Goal: Browse casually

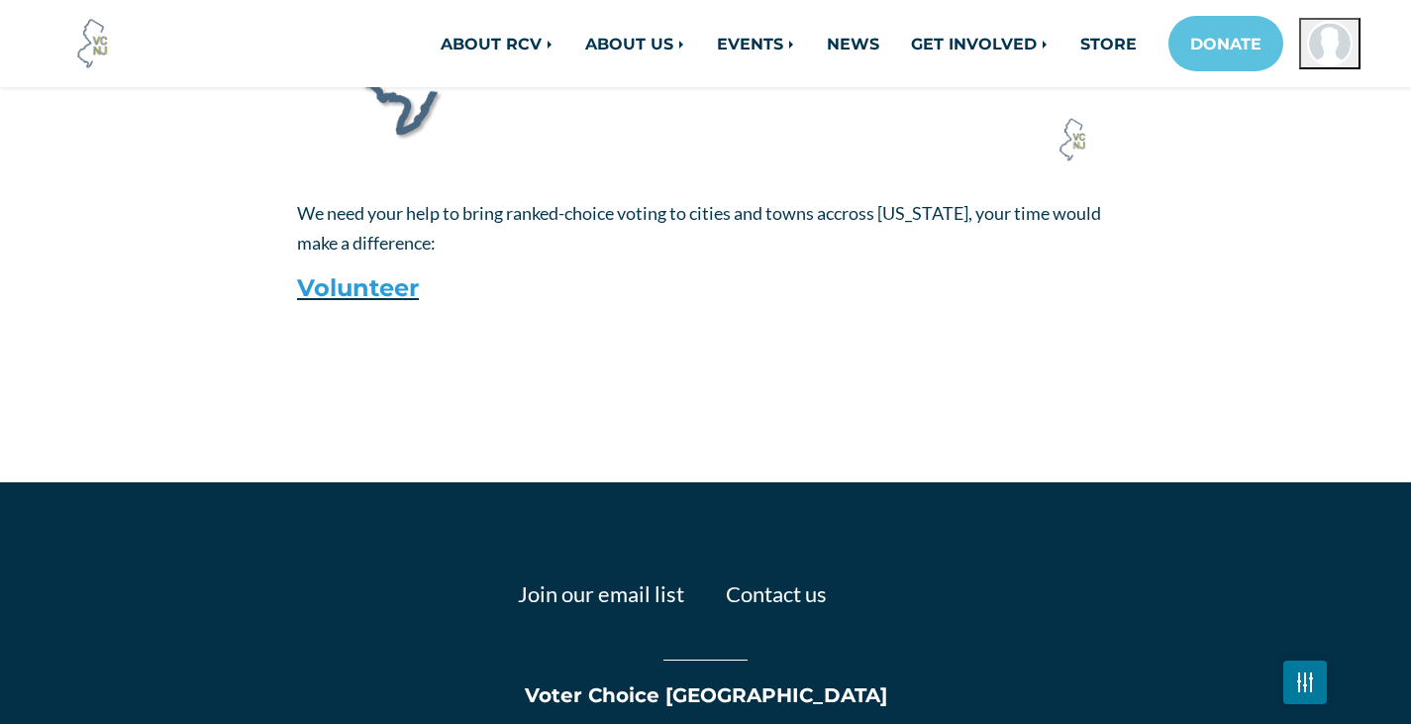
scroll to position [2490, 0]
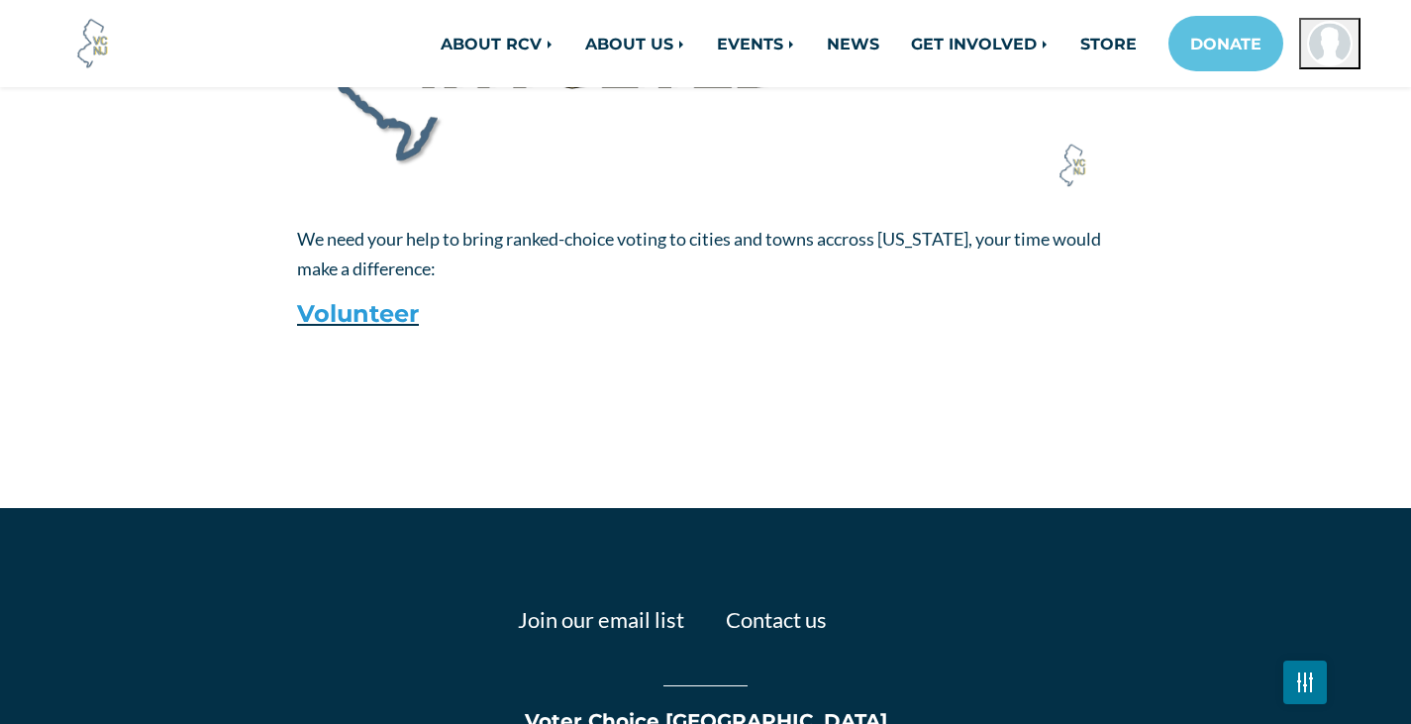
scroll to position [2490, 0]
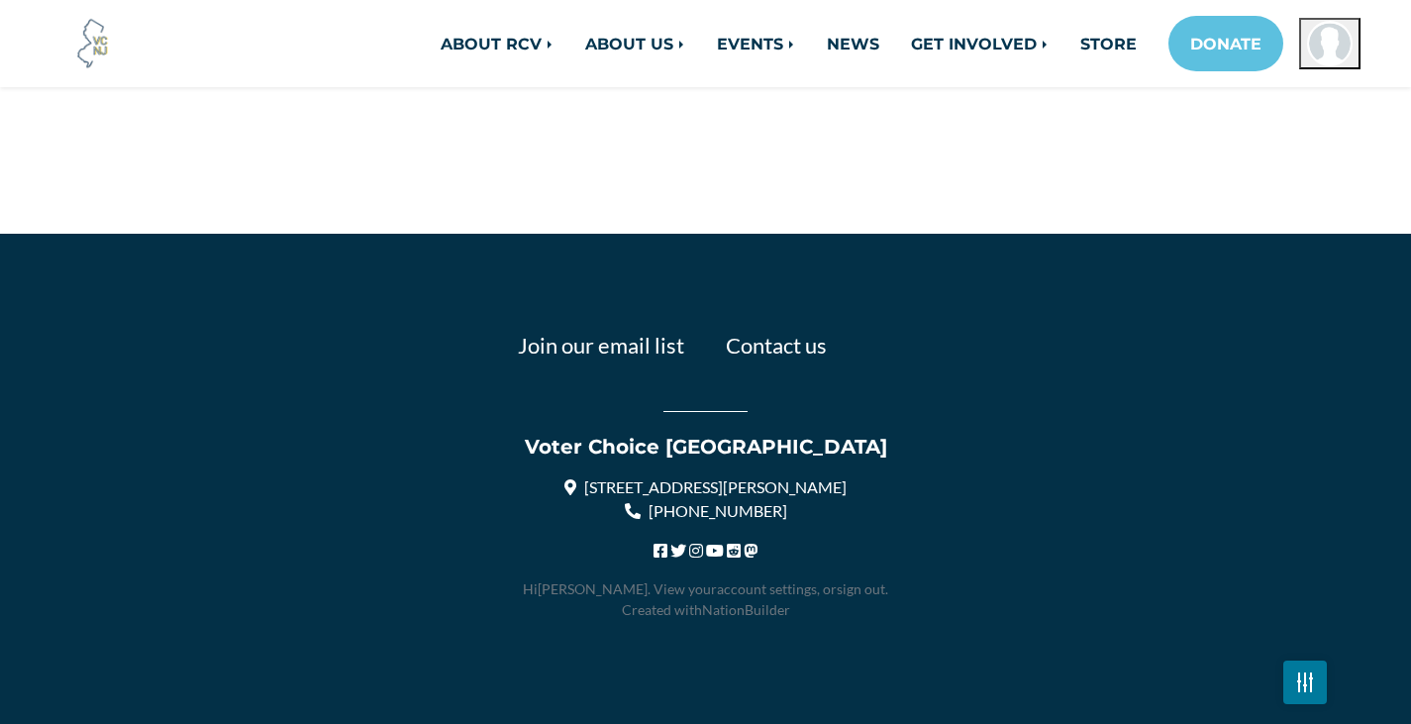
scroll to position [2787, 0]
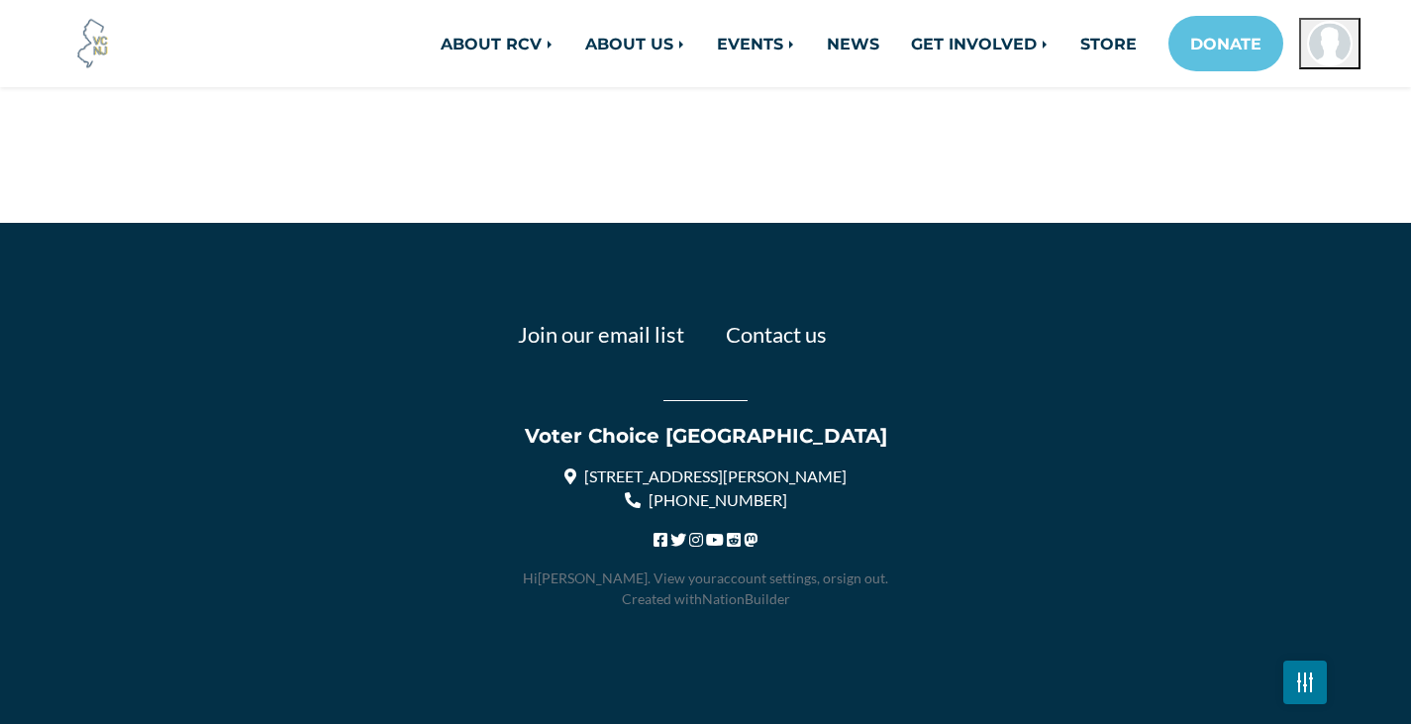
click at [680, 540] on icon at bounding box center [679, 540] width 16 height 16
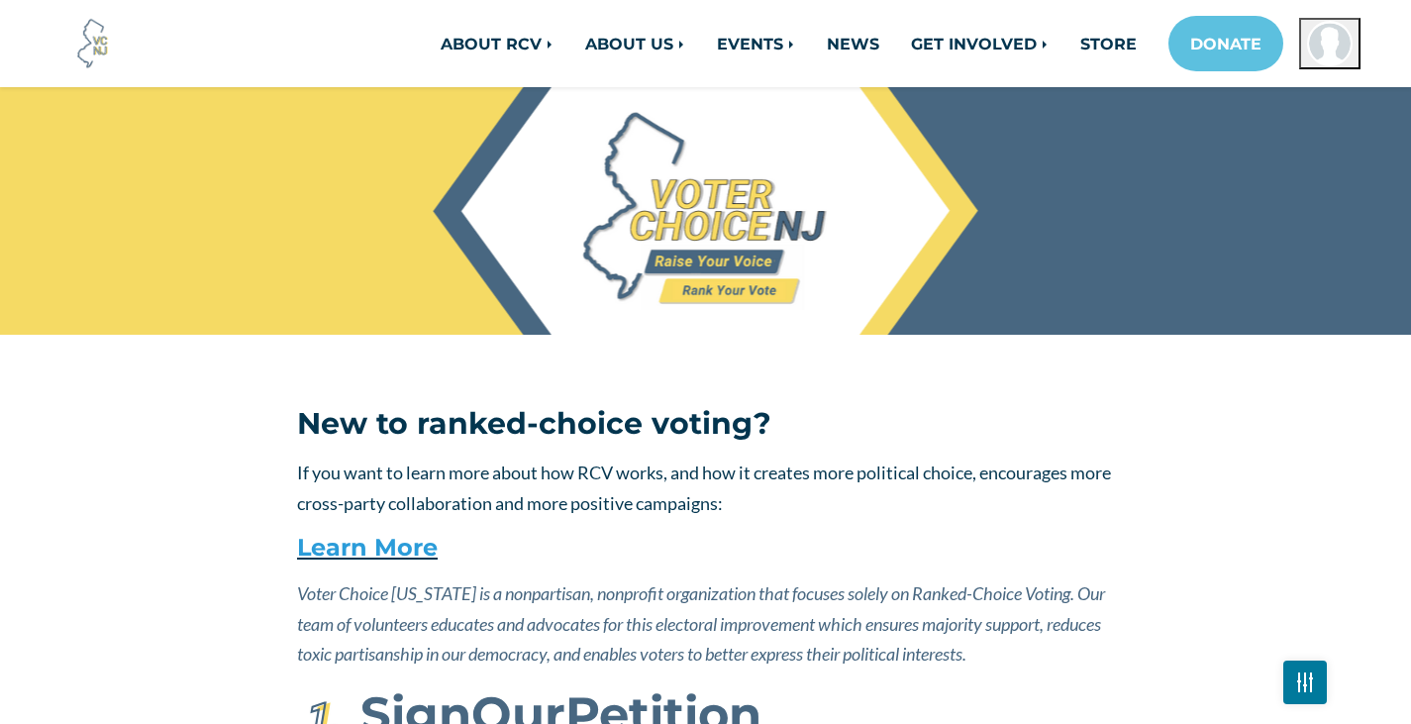
scroll to position [2787, 0]
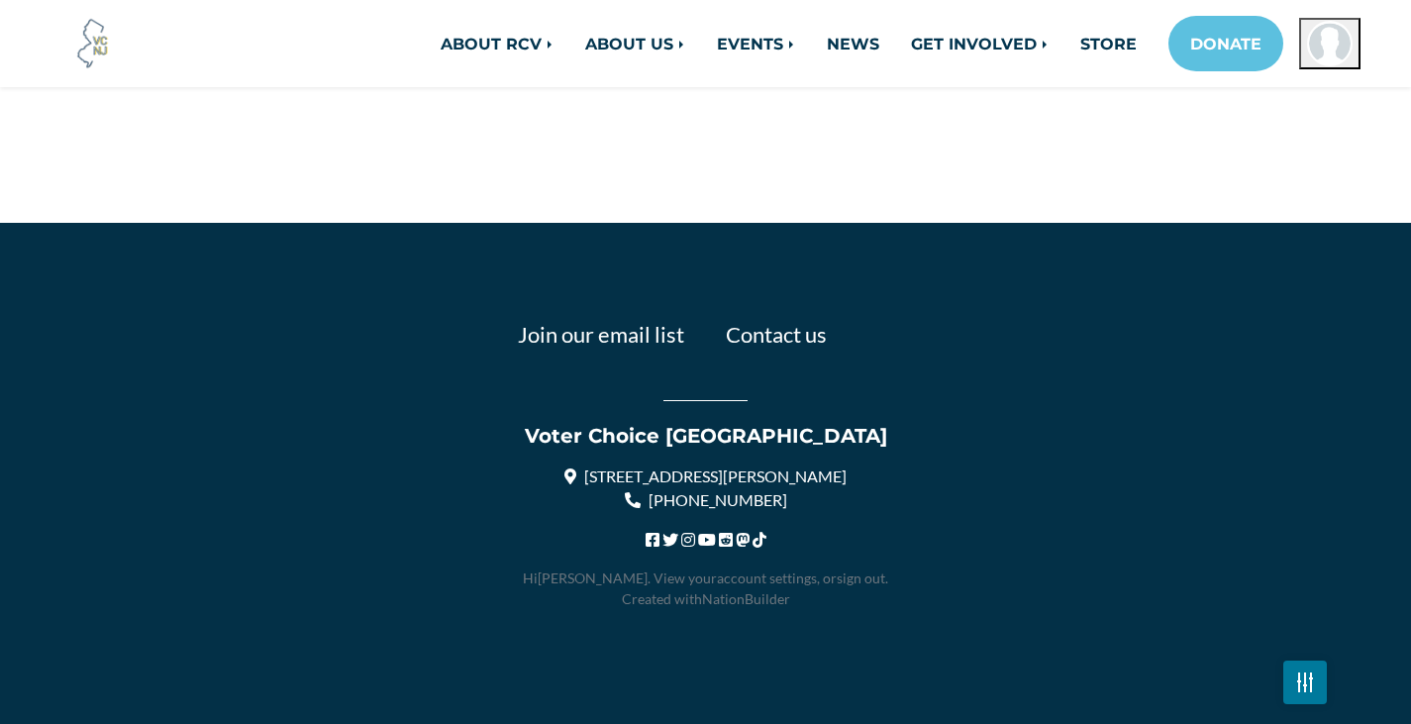
click at [759, 544] on icon at bounding box center [760, 540] width 14 height 16
